Goal: Transaction & Acquisition: Book appointment/travel/reservation

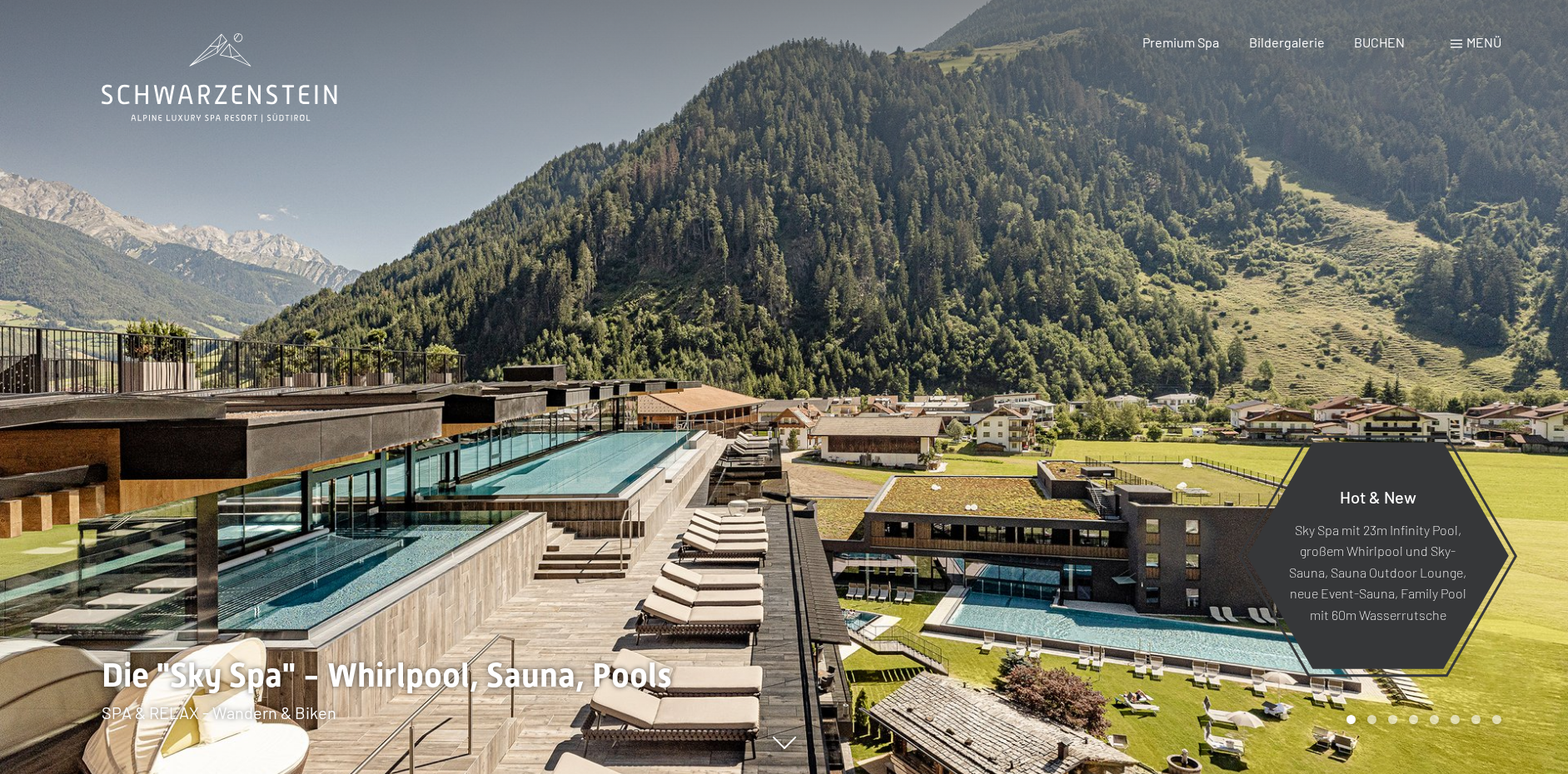
click at [1477, 42] on span "Menü" at bounding box center [1483, 42] width 35 height 16
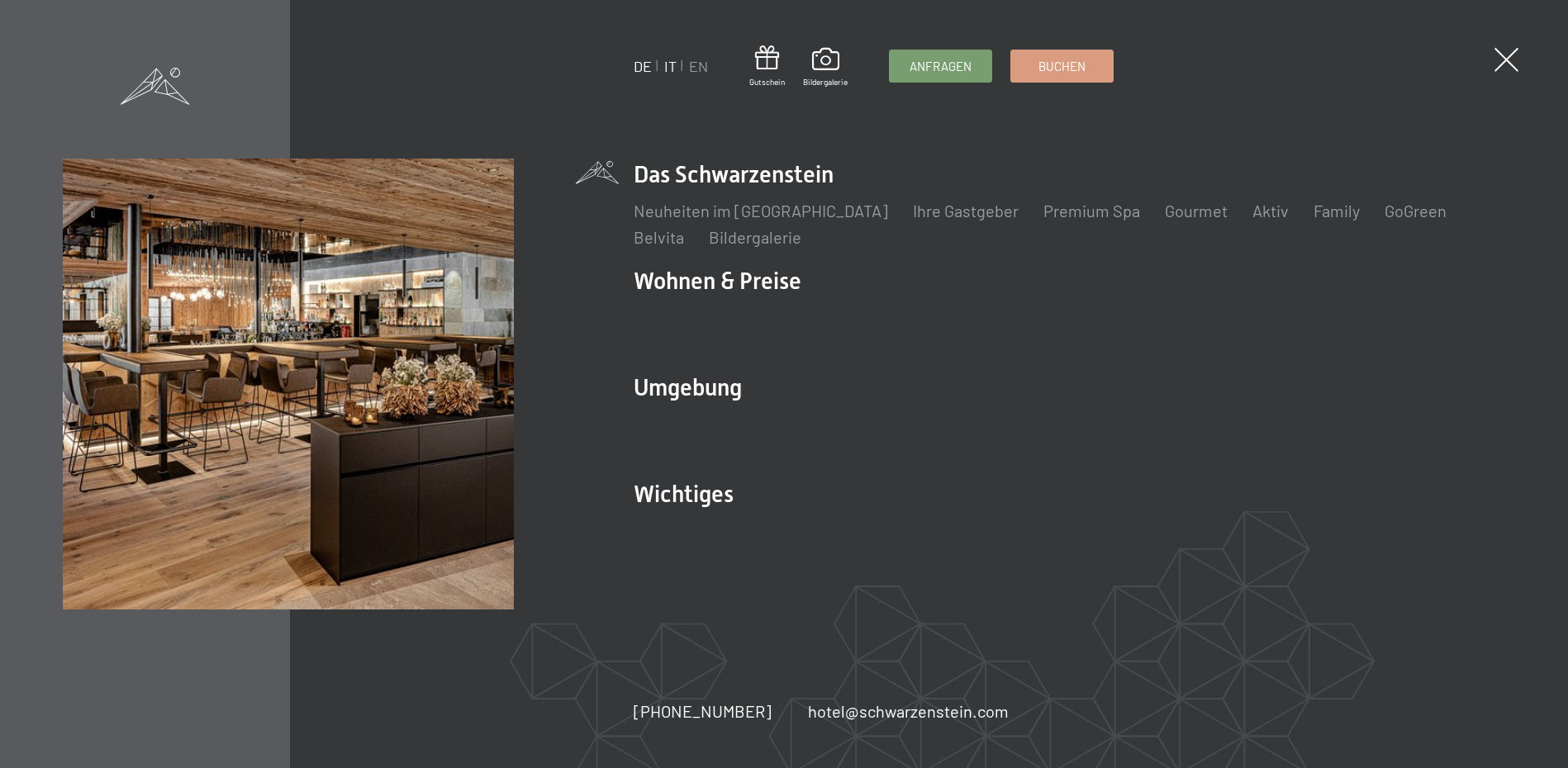
click at [677, 60] on link "IT" at bounding box center [670, 65] width 12 height 18
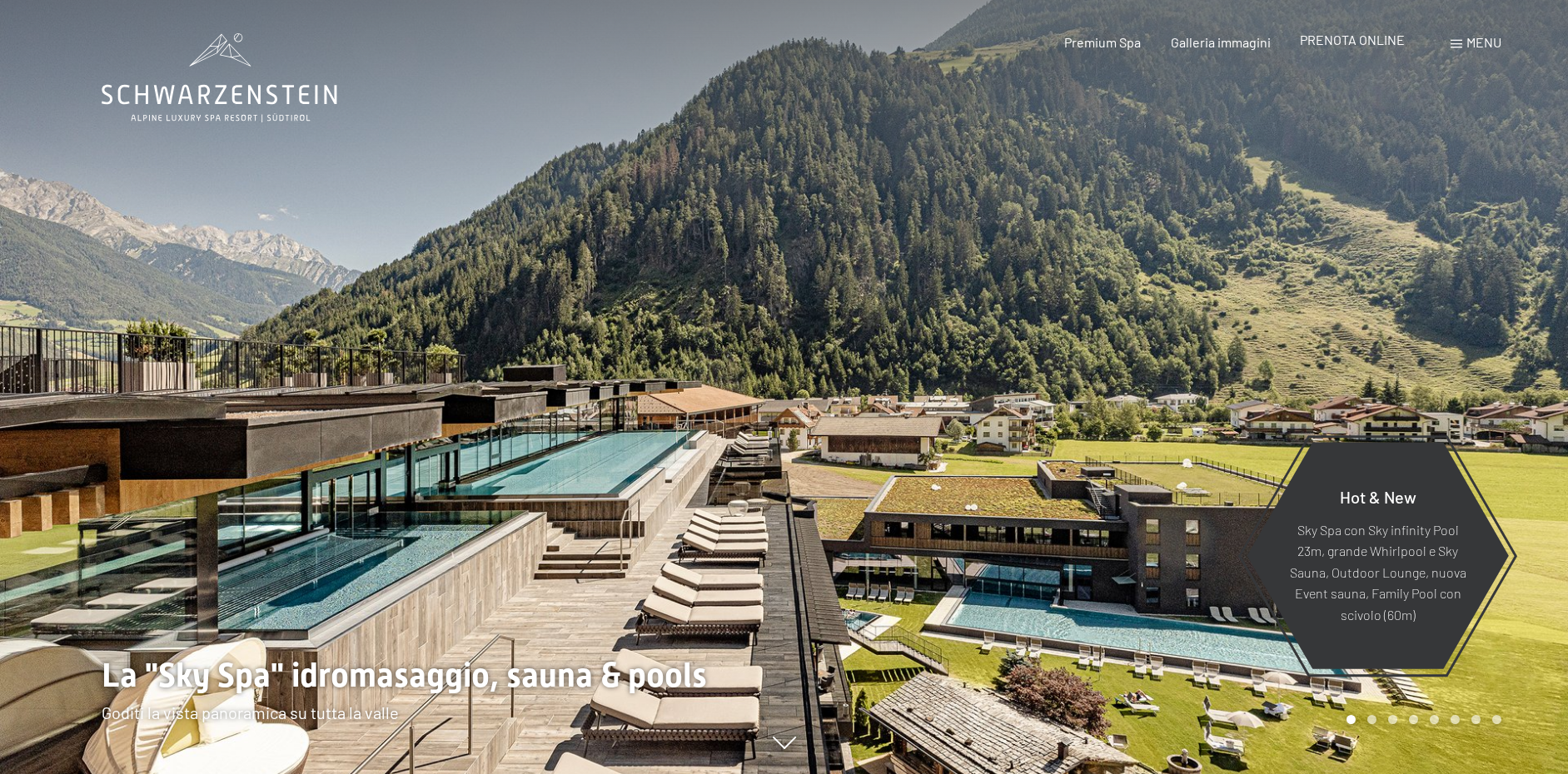
click at [1370, 38] on span "PRENOTA ONLINE" at bounding box center [1352, 39] width 105 height 16
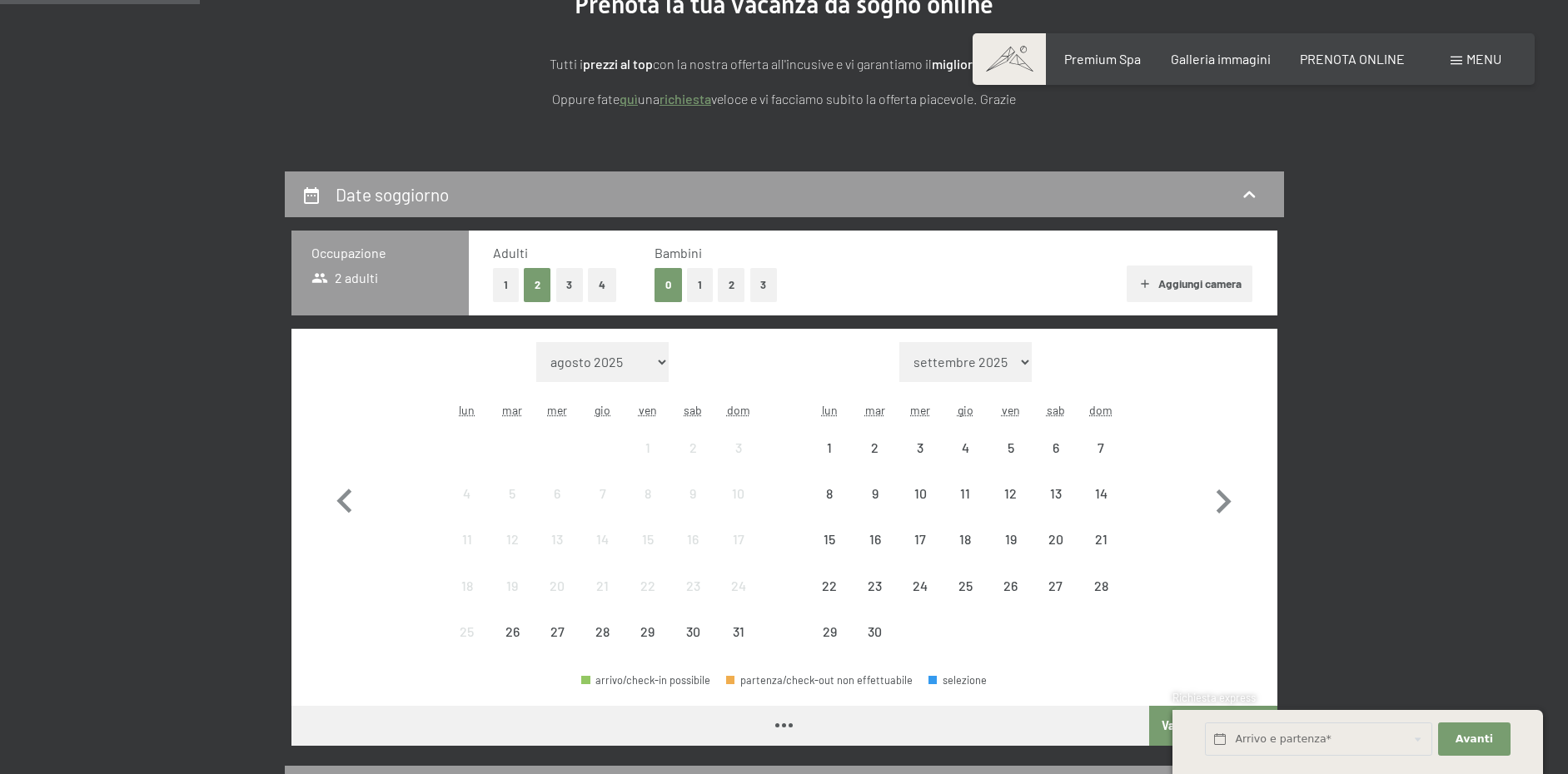
scroll to position [249, 0]
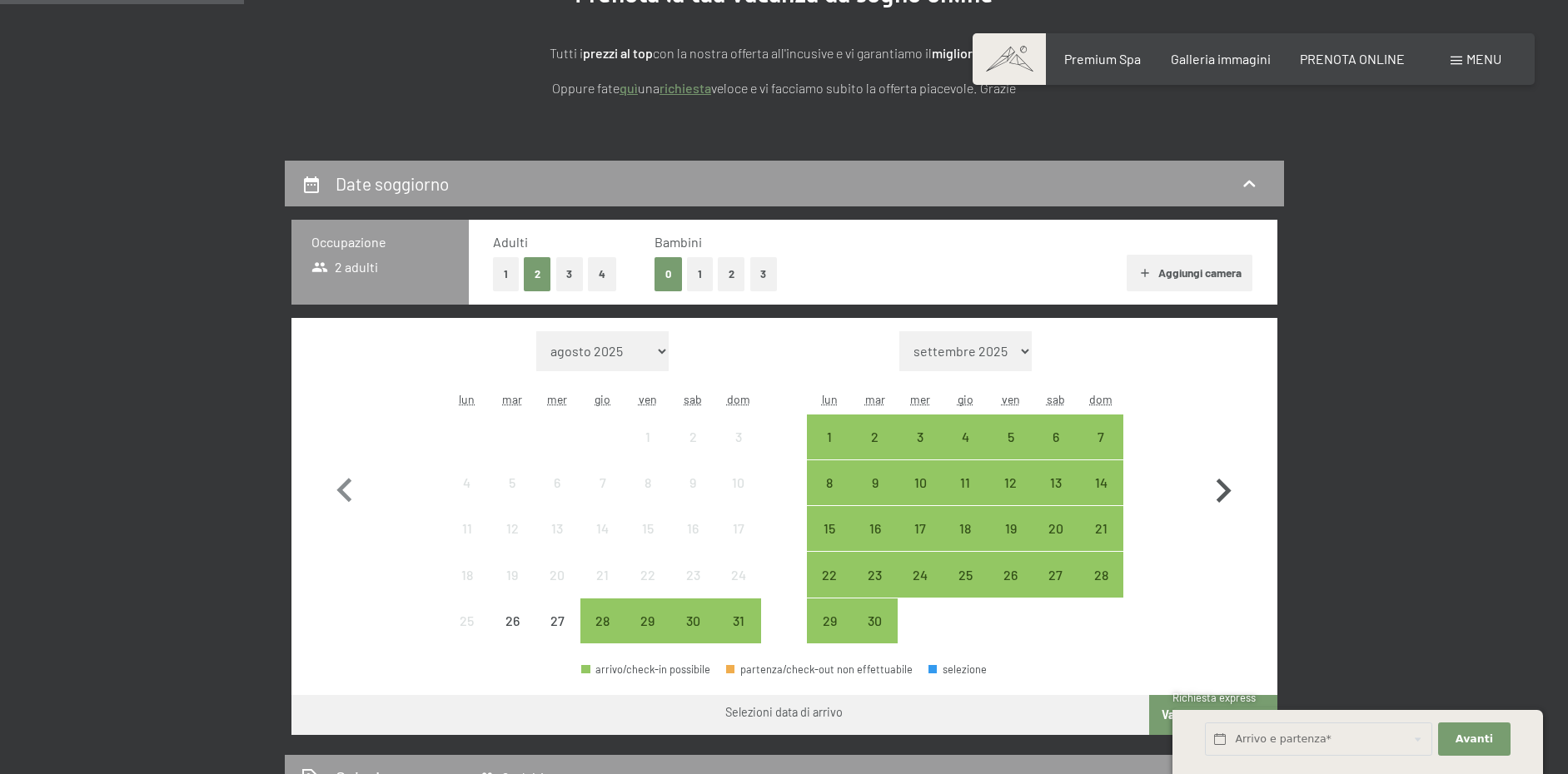
click at [1236, 501] on icon "button" at bounding box center [1223, 490] width 49 height 49
select select "[DATE]"
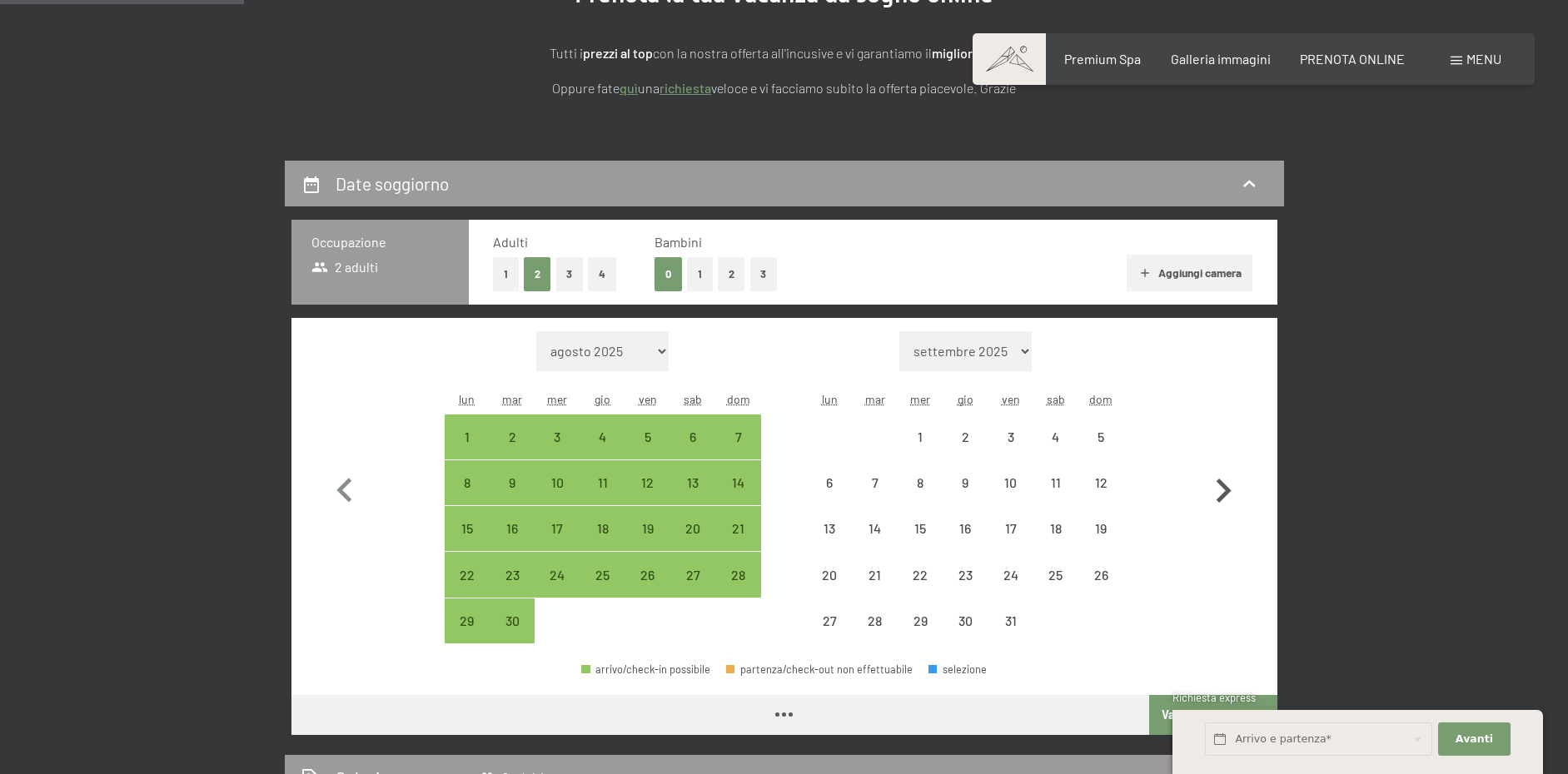
click at [1235, 499] on icon "button" at bounding box center [1223, 490] width 49 height 49
select select "[DATE]"
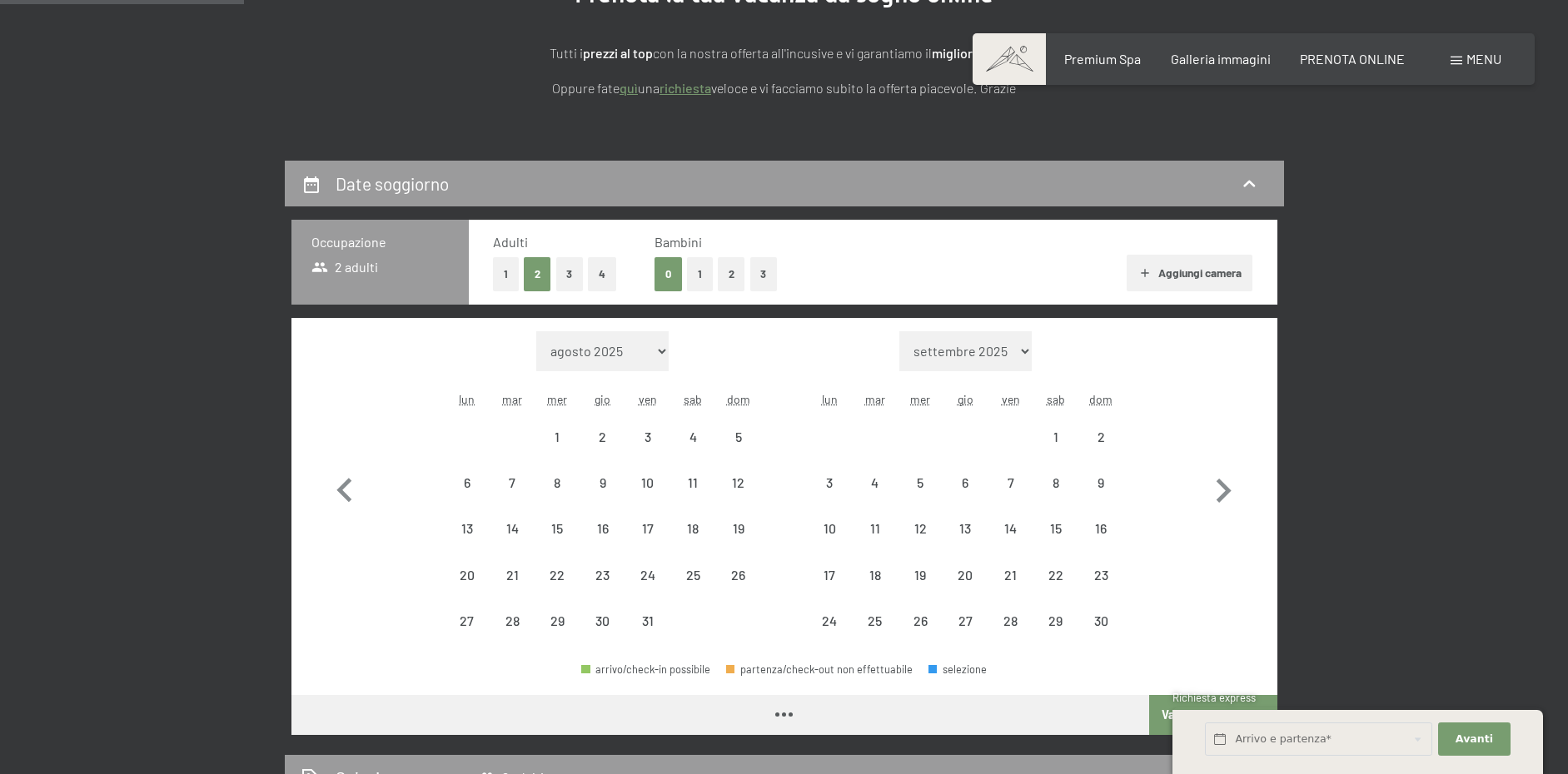
select select "[DATE]"
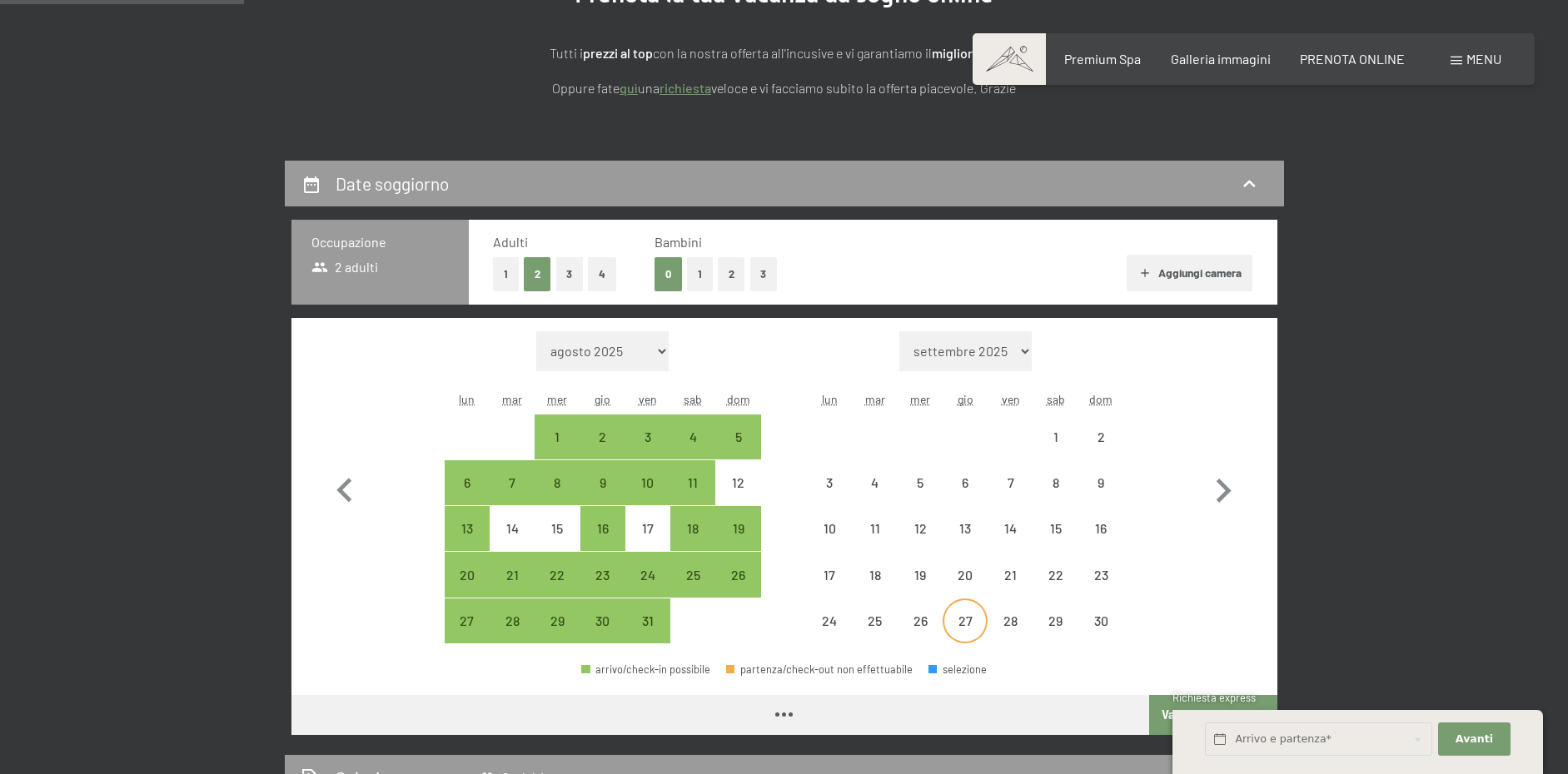
select select "[DATE]"
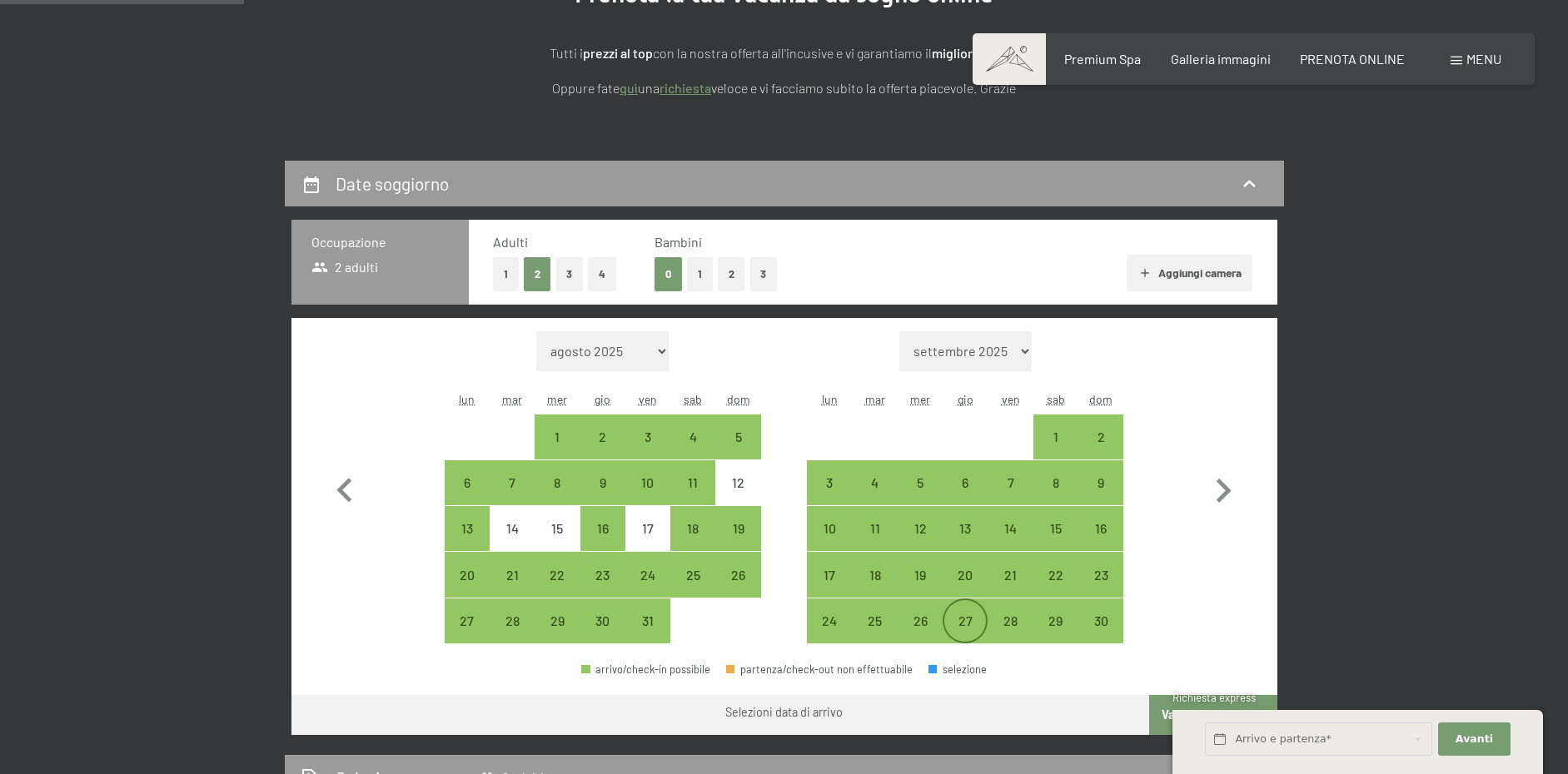
click at [960, 625] on div "27" at bounding box center [965, 635] width 42 height 42
select select "[DATE]"
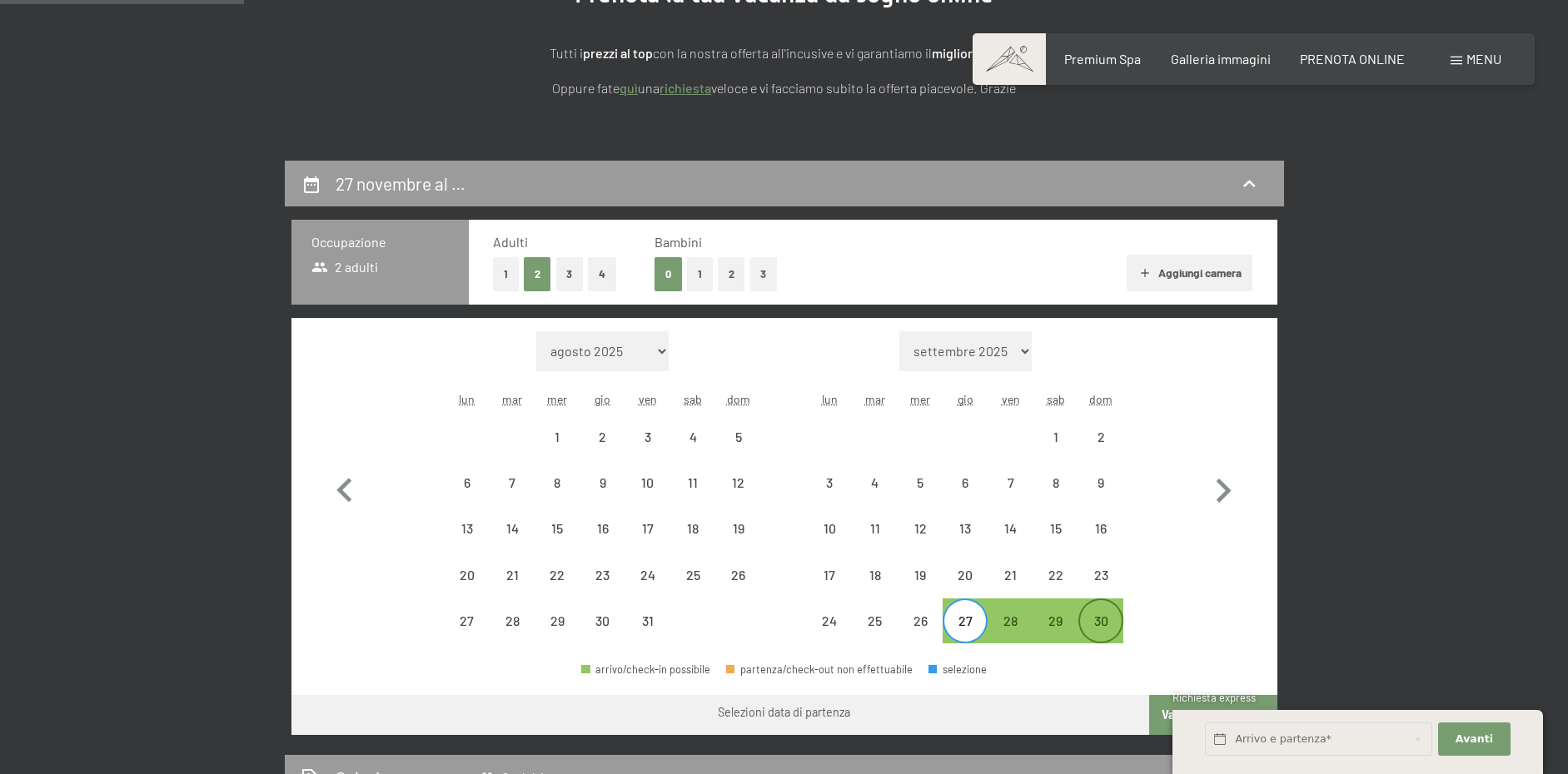
click at [1103, 625] on div "30" at bounding box center [1101, 635] width 42 height 42
select select "[DATE]"
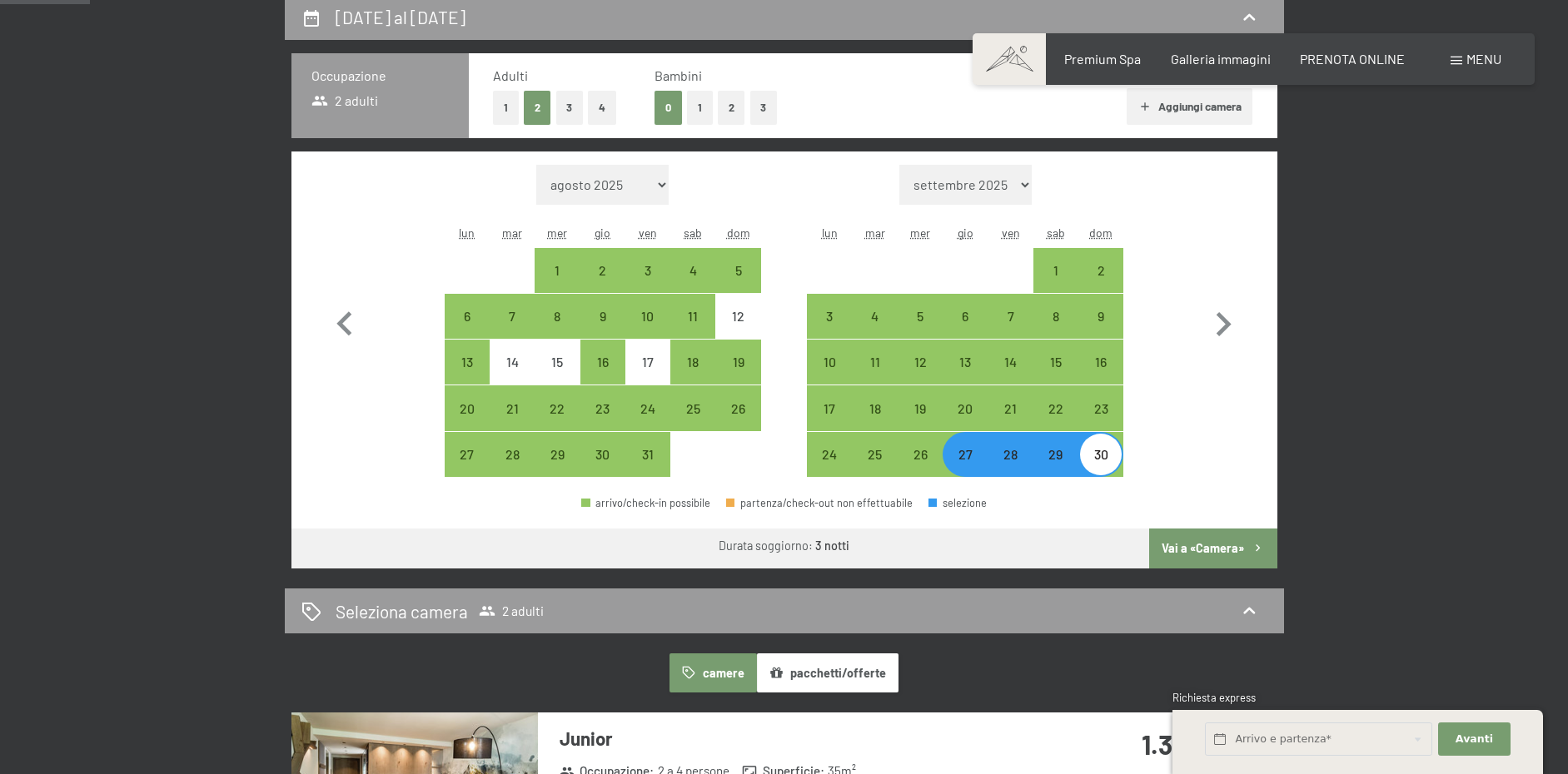
click at [1216, 546] on button "Vai a «Camera»" at bounding box center [1213, 548] width 128 height 40
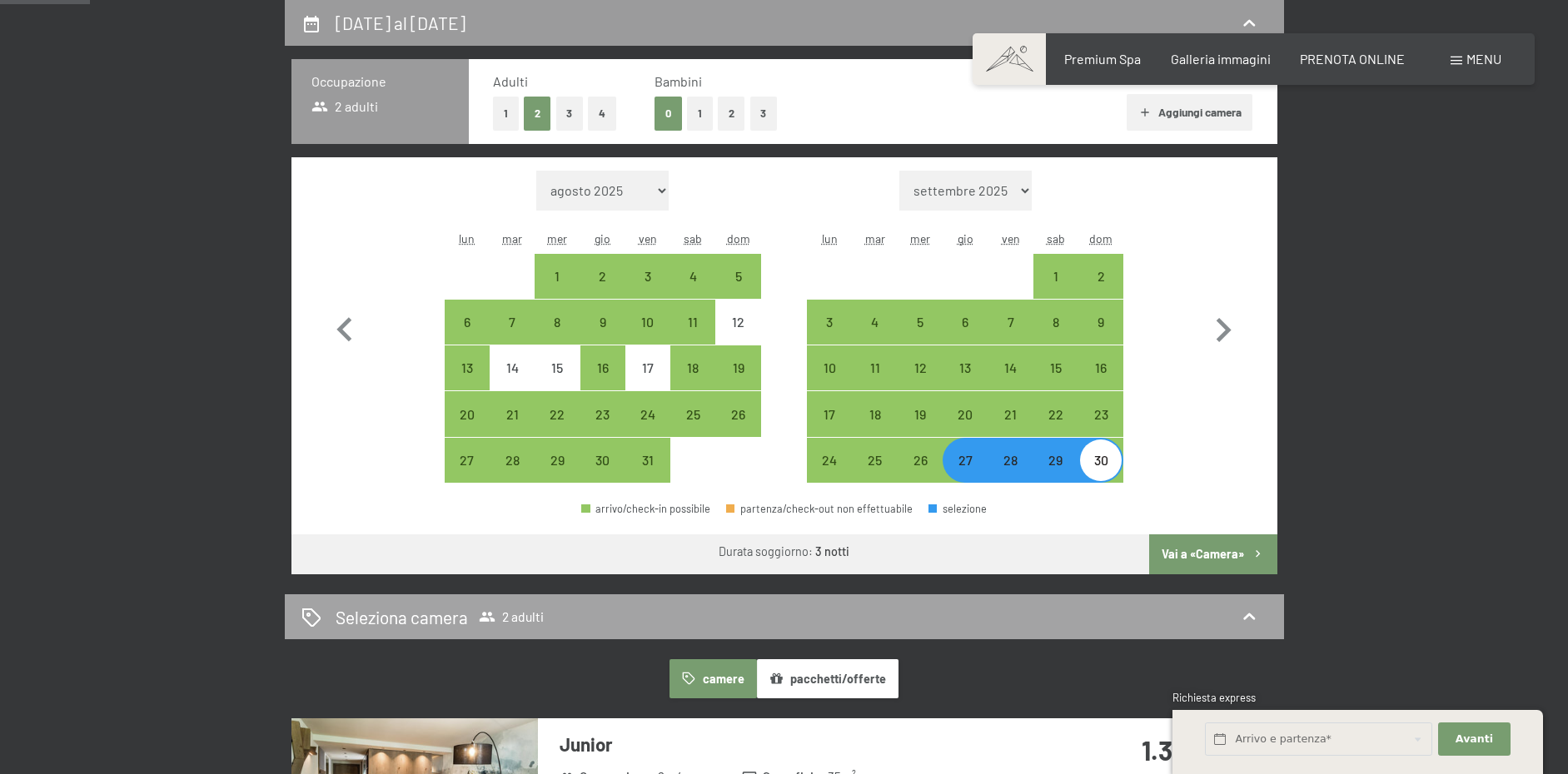
select select "[DATE]"
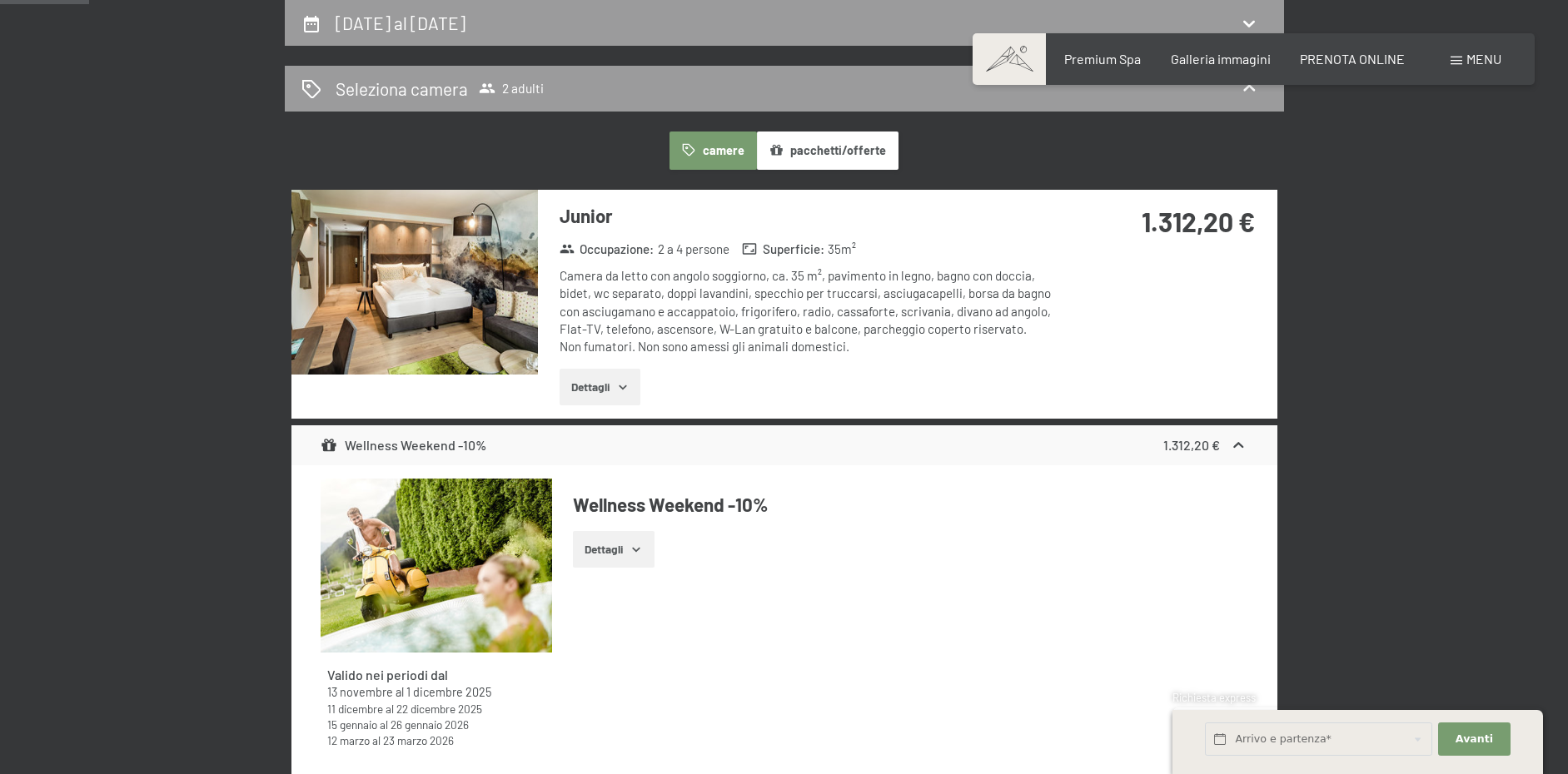
click at [626, 388] on icon "button" at bounding box center [623, 387] width 13 height 13
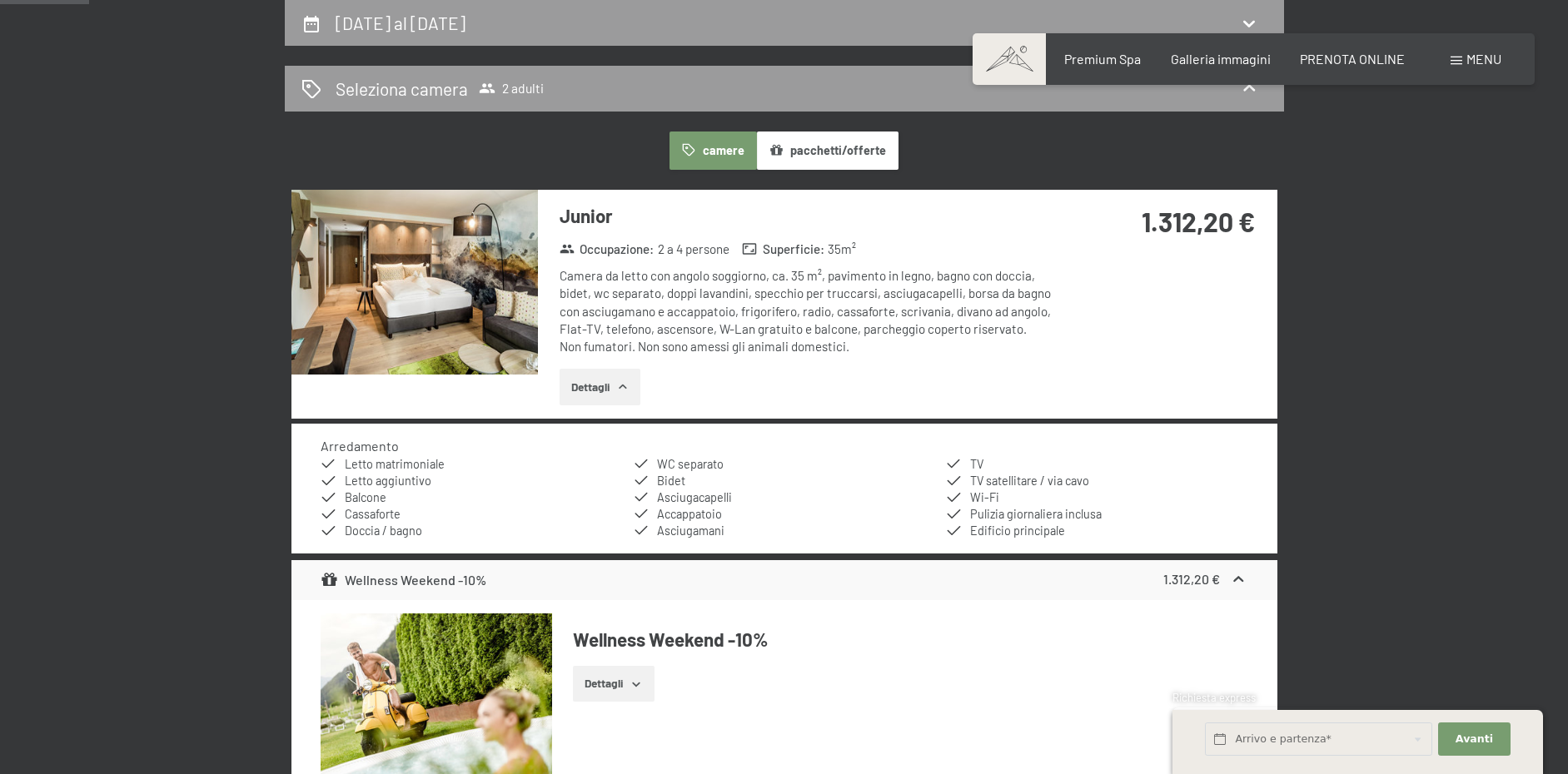
click at [491, 305] on img at bounding box center [414, 282] width 247 height 185
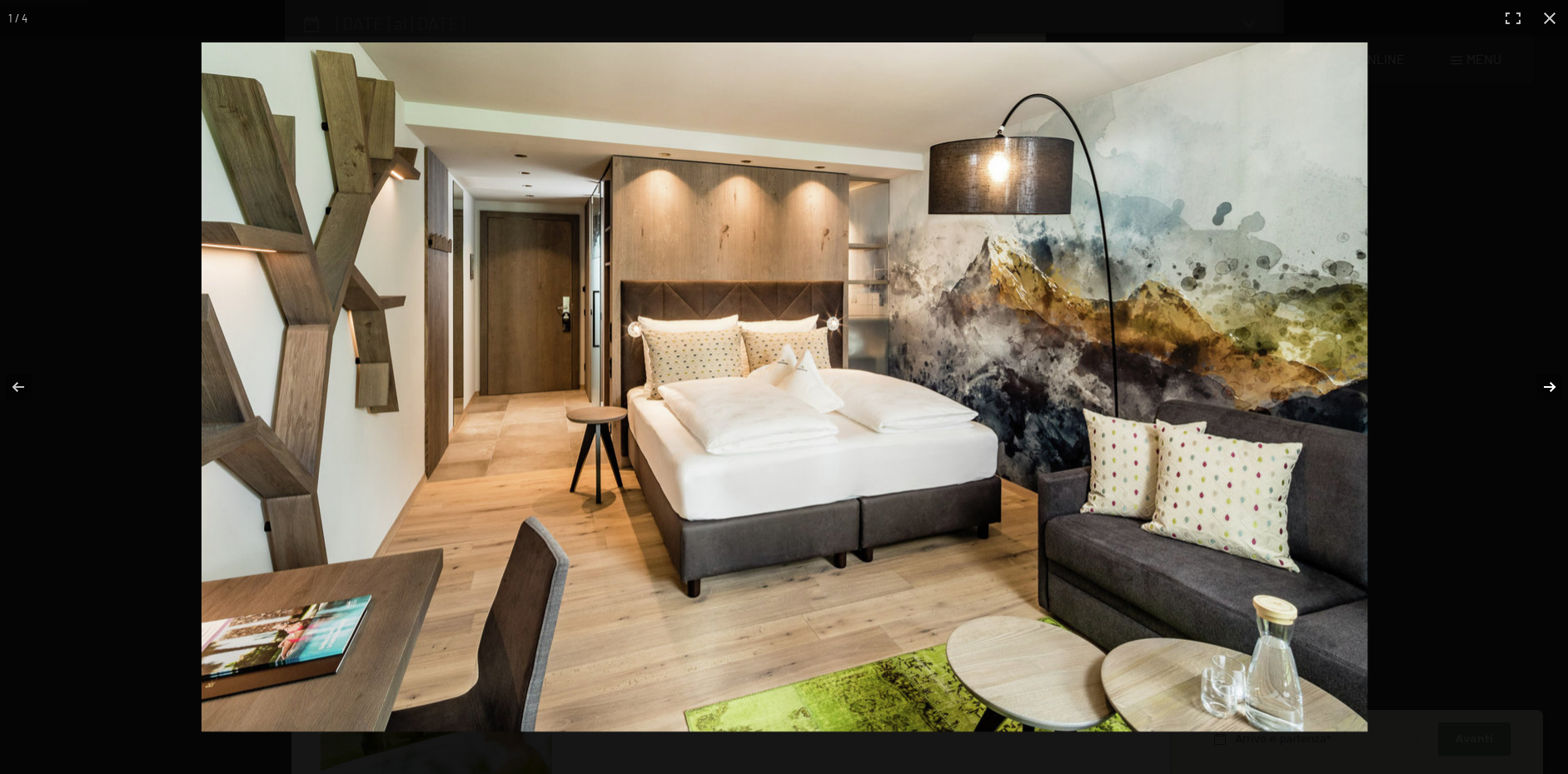
click at [1547, 391] on button "button" at bounding box center [1538, 387] width 58 height 83
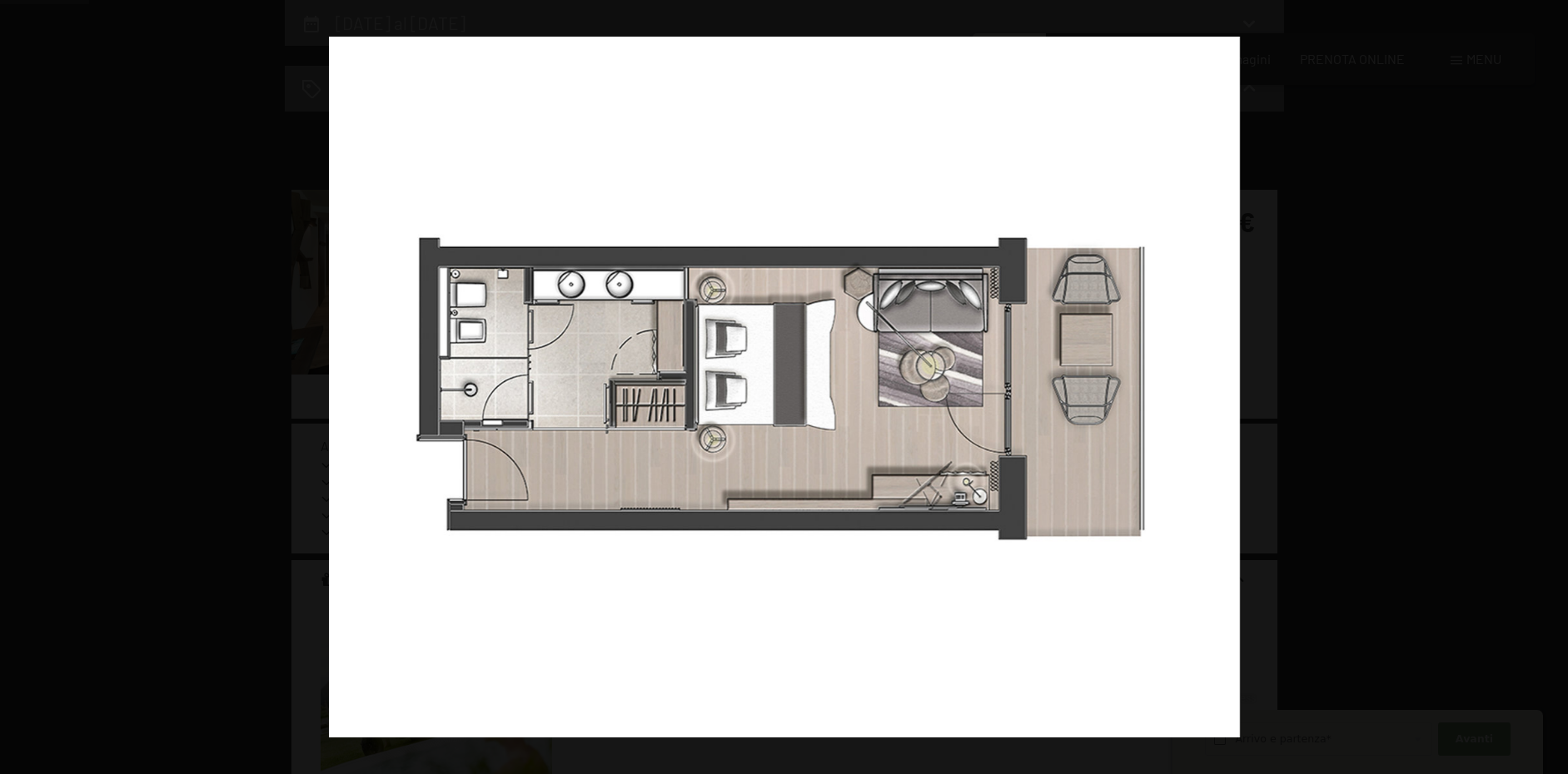
click at [1547, 391] on button "button" at bounding box center [1538, 387] width 58 height 83
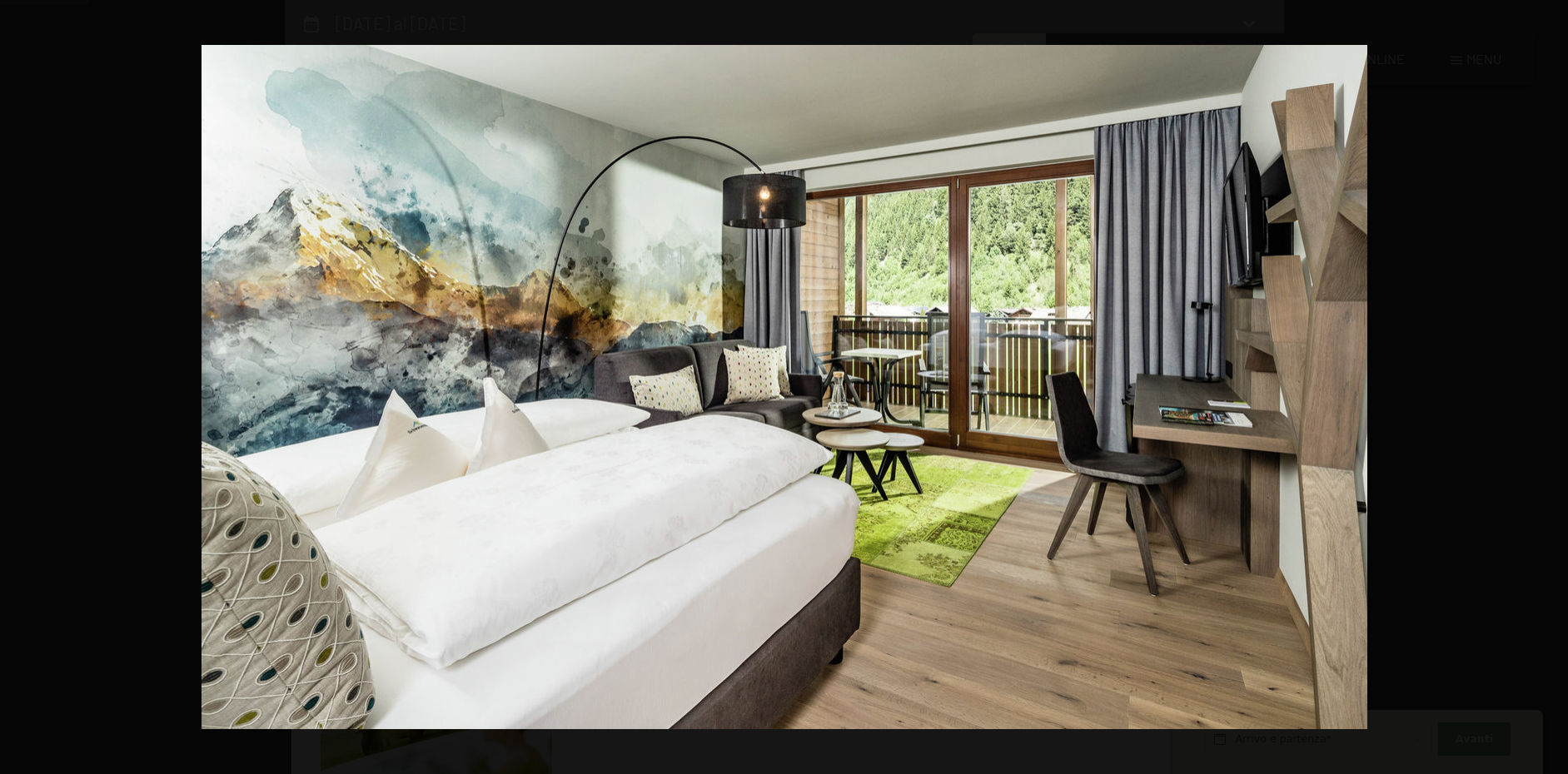
click at [1547, 391] on button "button" at bounding box center [1538, 387] width 58 height 83
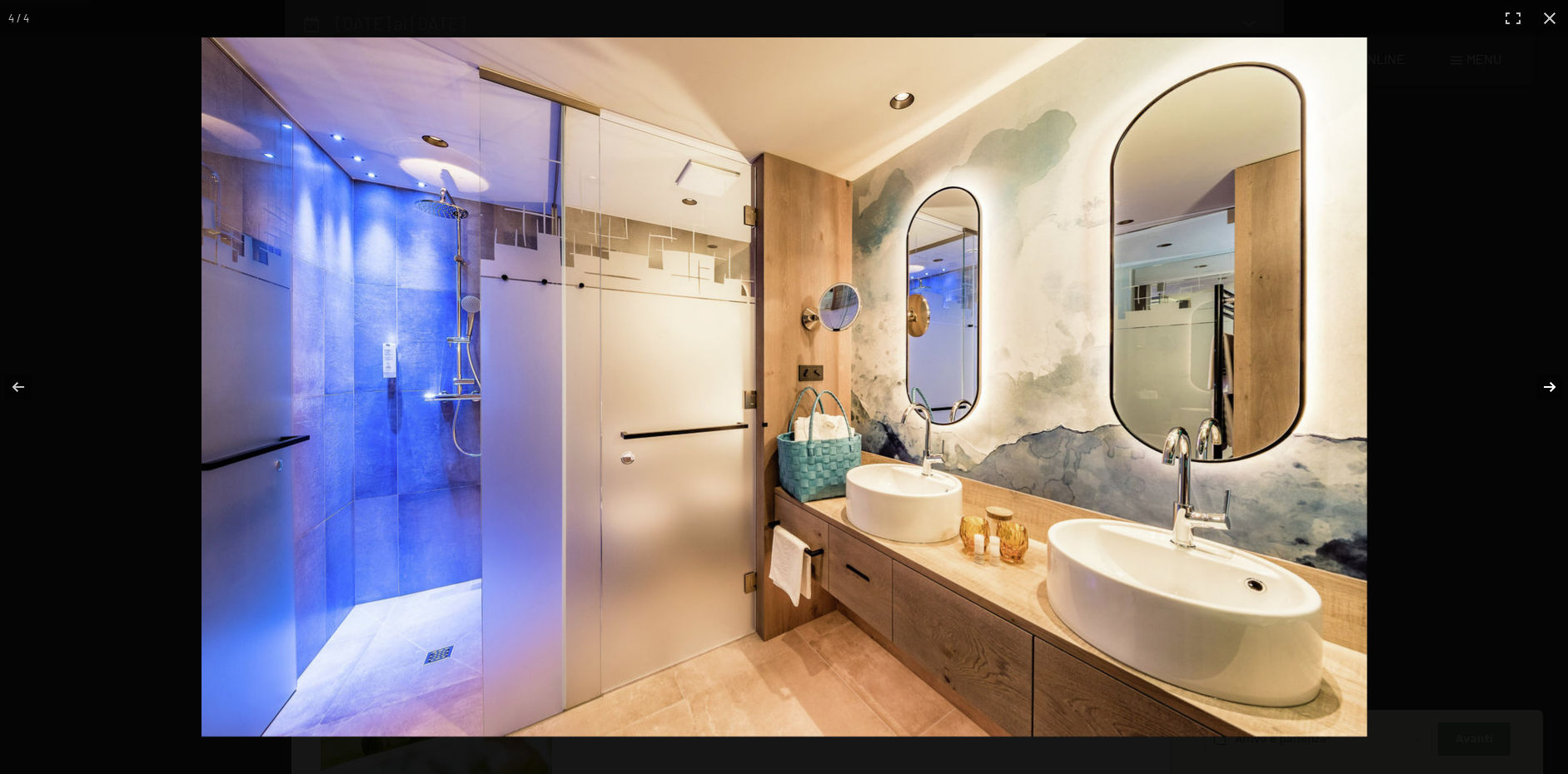
click at [1546, 380] on button "button" at bounding box center [1538, 387] width 58 height 83
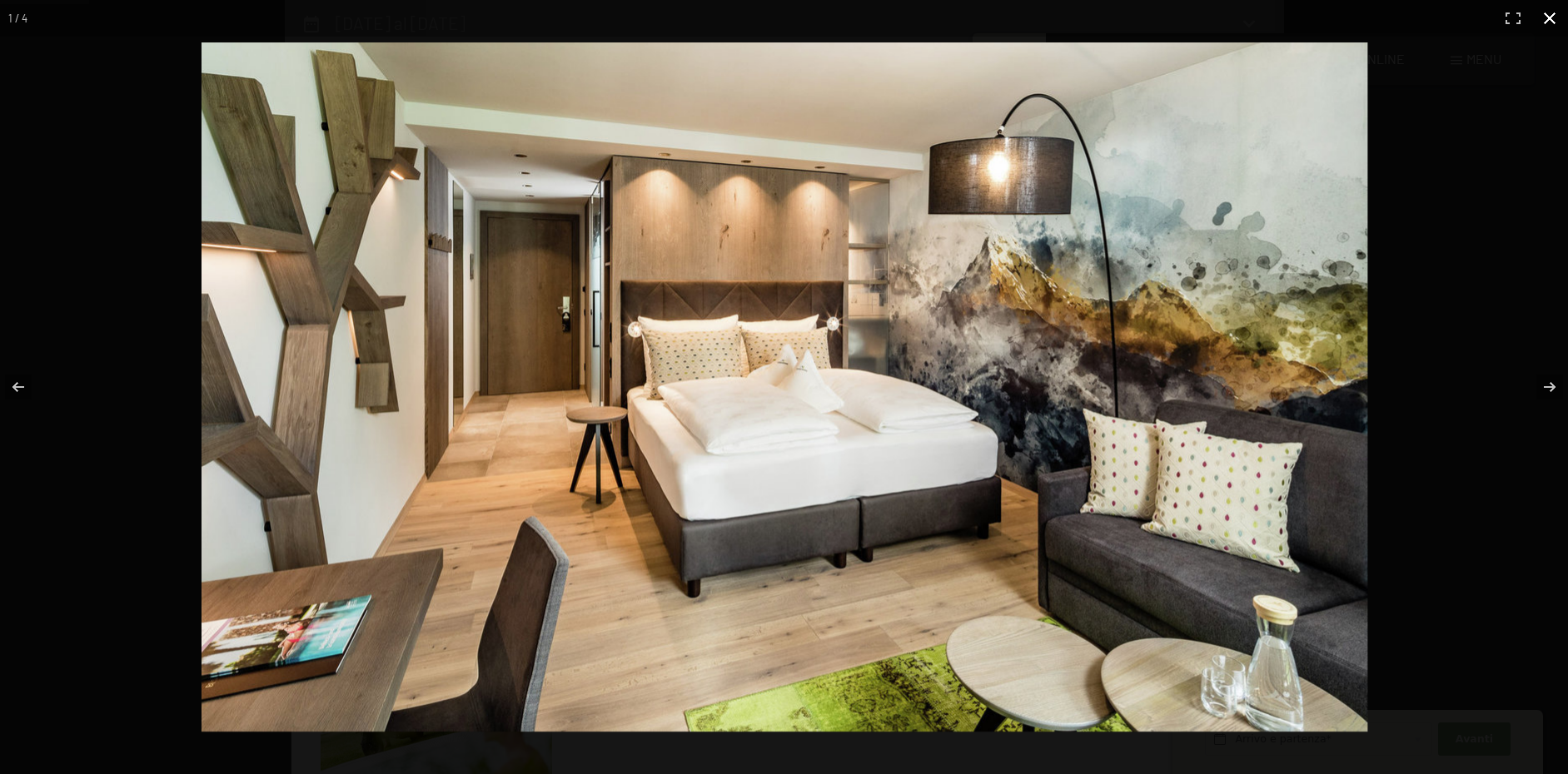
click at [1419, 133] on div at bounding box center [973, 424] width 1542 height 762
